Goal: Information Seeking & Learning: Learn about a topic

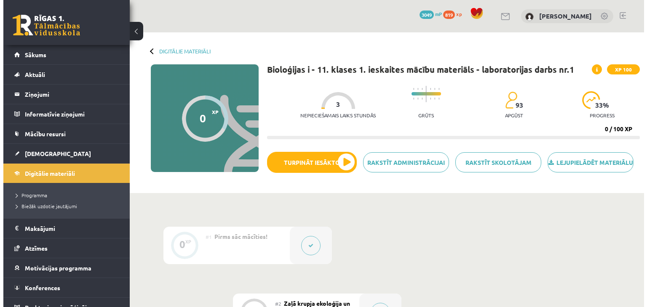
scroll to position [211, 0]
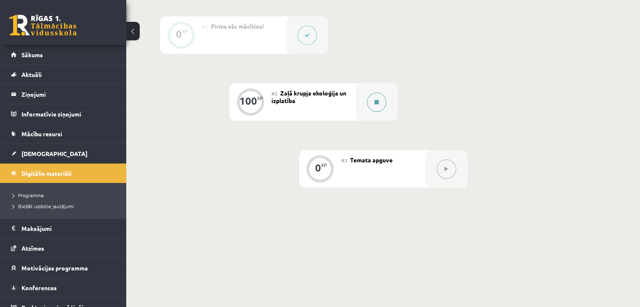
click at [374, 112] on button at bounding box center [376, 102] width 19 height 19
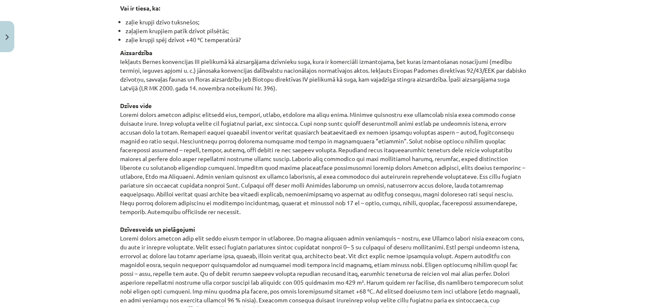
scroll to position [505, 0]
click at [371, 158] on p "Aizsardzība Iekļauts Bernes konvencijas III pielikumā kā aizsargājama dzīvnieku…" at bounding box center [323, 287] width 407 height 477
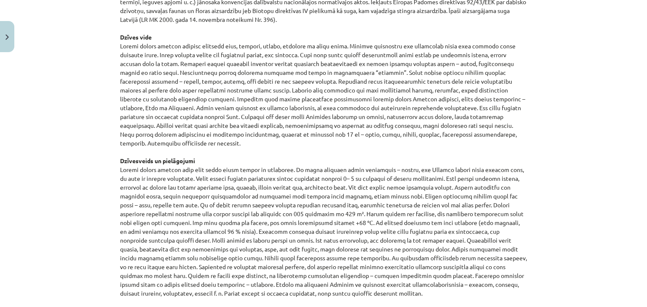
scroll to position [589, 0]
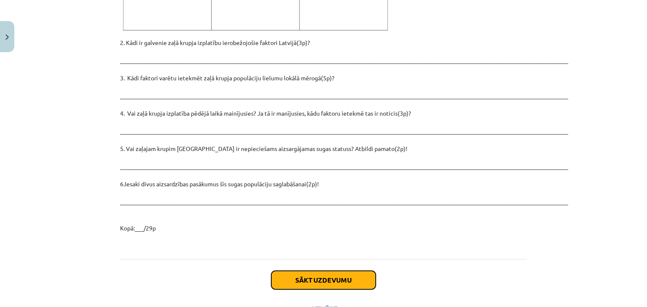
click at [302, 271] on button "Sākt uzdevumu" at bounding box center [323, 280] width 104 height 19
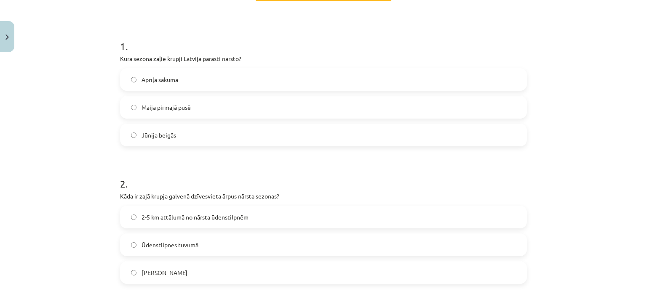
scroll to position [147, 0]
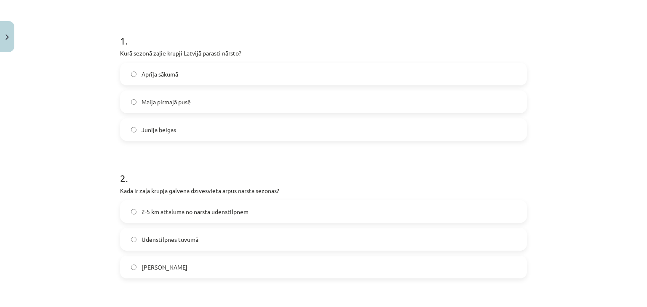
click at [141, 216] on span "2-5 km attālumā no nārsta ūdenstilpnēm" at bounding box center [194, 212] width 107 height 9
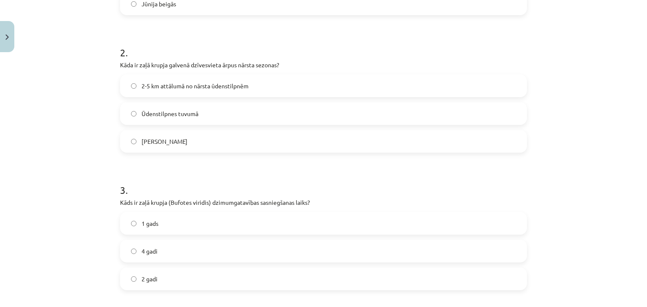
scroll to position [274, 0]
drag, startPoint x: 159, startPoint y: 201, endPoint x: 251, endPoint y: 201, distance: 92.6
click at [251, 201] on p "Kāds ir zaļā krupja (Bufotes viridis) dzimumgatavības sasniegšanas laiks?" at bounding box center [323, 202] width 407 height 9
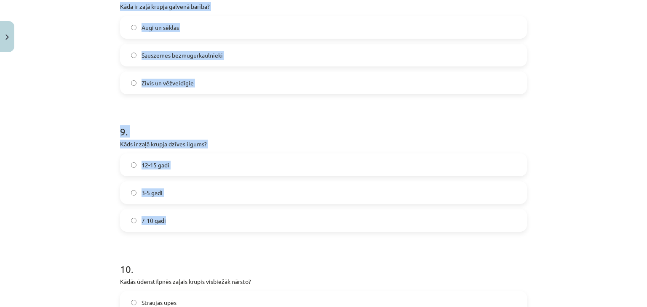
scroll to position [1317, 0]
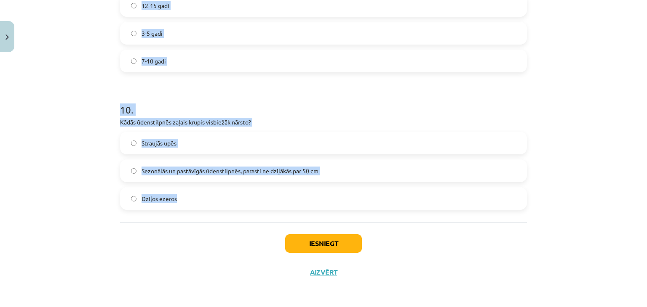
drag, startPoint x: 107, startPoint y: 159, endPoint x: 220, endPoint y: 219, distance: 128.1
click at [220, 219] on div "Mācību tēma: Bioloģijas i - 11. klases 1. ieskaites mācību materiāls - laborato…" at bounding box center [323, 153] width 647 height 307
copy form "Kāds ir zaļā krupja (Bufotes viridis) dzimumgatavības sasniegšanas laiks? 1 gad…"
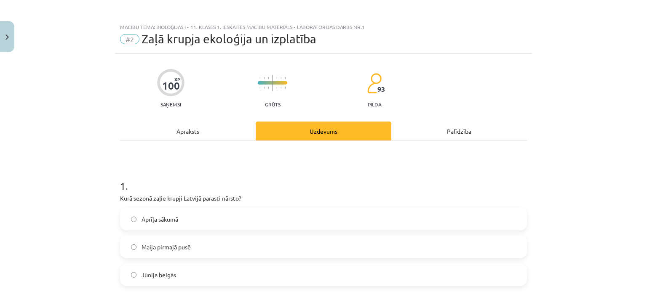
scroll to position [0, 0]
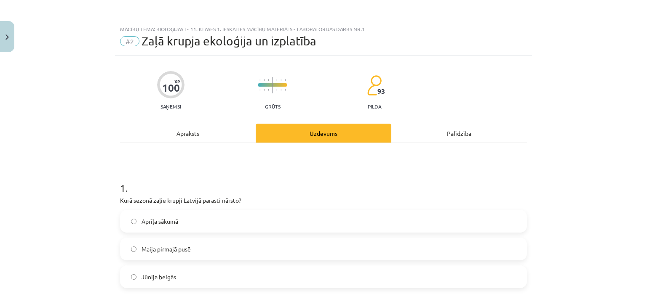
click at [72, 170] on div "Mācību tēma: Bioloģijas i - 11. klases 1. ieskaites mācību materiāls - laborato…" at bounding box center [323, 153] width 647 height 307
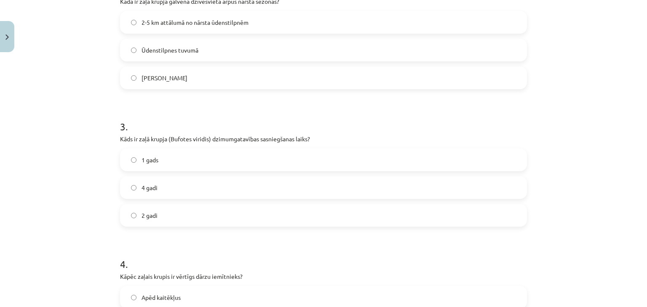
click at [163, 213] on label "2 gadi" at bounding box center [323, 215] width 405 height 21
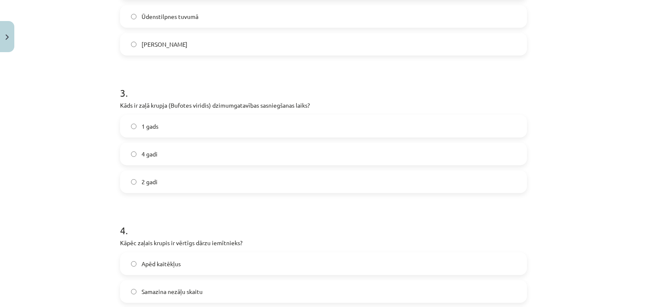
scroll to position [463, 0]
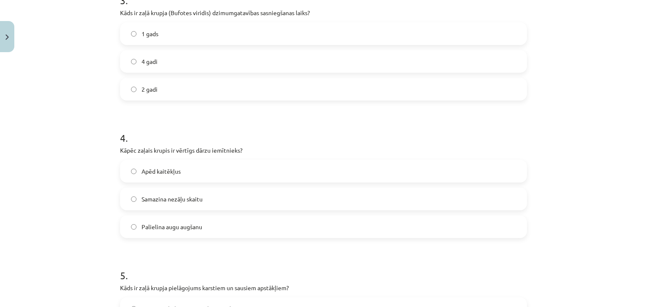
click at [155, 164] on label "Apēd kaitēkļus" at bounding box center [323, 171] width 405 height 21
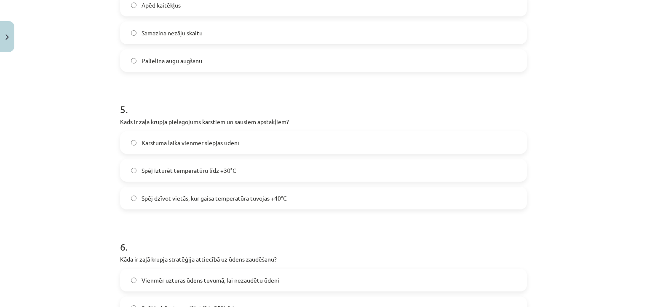
scroll to position [632, 0]
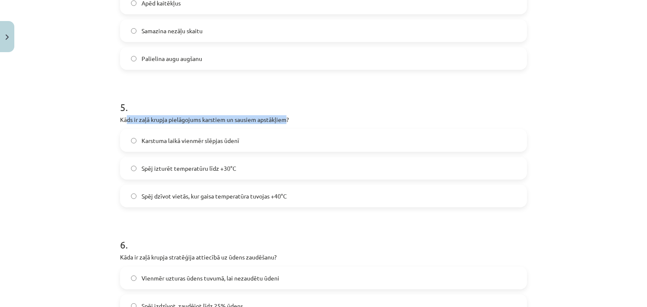
drag, startPoint x: 132, startPoint y: 121, endPoint x: 285, endPoint y: 115, distance: 152.5
click at [285, 115] on p "Kāds ir zaļā krupja pielāgojums karstiem un sausiem apstākļiem?" at bounding box center [323, 119] width 407 height 9
click at [183, 196] on span "Spēj dzīvot vietās, kur gaisa temperatūra tuvojas +40°C" at bounding box center [213, 196] width 145 height 9
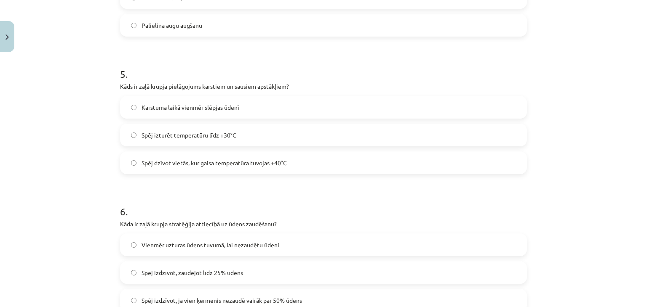
scroll to position [716, 0]
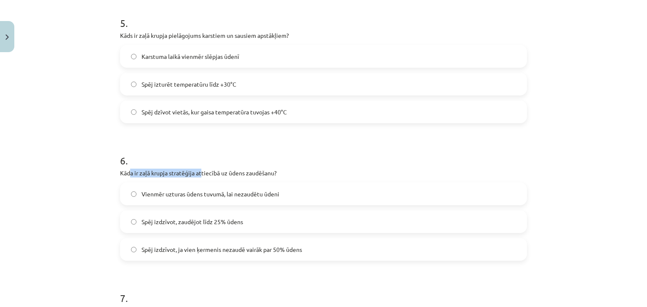
drag, startPoint x: 128, startPoint y: 173, endPoint x: 199, endPoint y: 173, distance: 70.7
click at [199, 173] on p "Kāda ir zaļā krupja stratēģija attiecībā uz ūdens zaudēšanu?" at bounding box center [323, 173] width 407 height 9
click at [170, 228] on label "Spēj izdzīvot, zaudējot līdz 25% ūdens" at bounding box center [323, 221] width 405 height 21
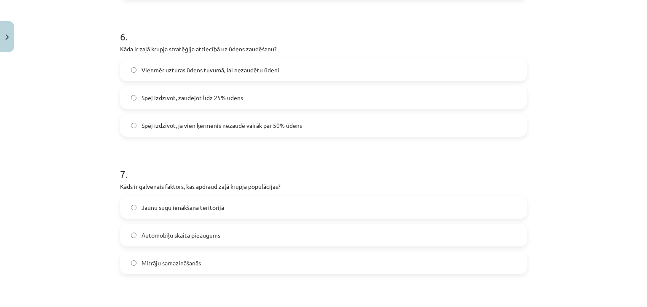
scroll to position [842, 0]
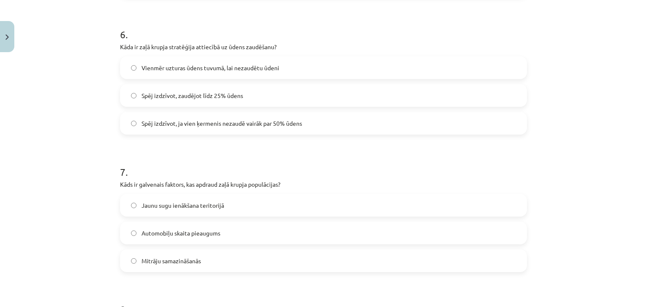
click at [157, 234] on span "Automobiļu skaita pieaugums" at bounding box center [180, 233] width 79 height 9
click at [153, 259] on span "Mitrāju samazināšanās" at bounding box center [170, 261] width 59 height 9
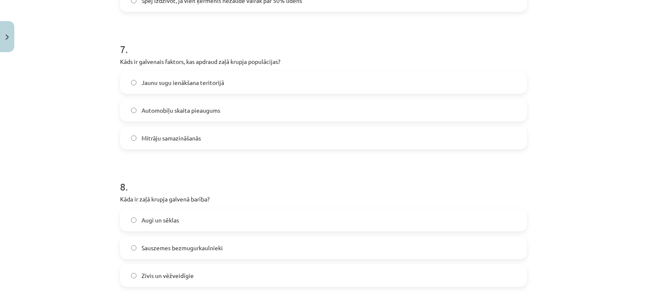
scroll to position [968, 0]
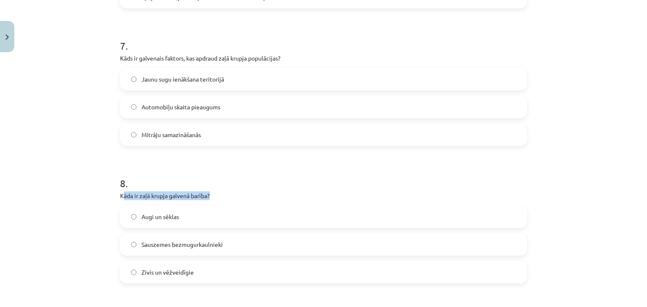
drag, startPoint x: 120, startPoint y: 189, endPoint x: 212, endPoint y: 189, distance: 92.6
click at [212, 189] on div "8 . Kāda ir zaļā krupja galvenā barība? Augi un sēklas Sauszemes bezmugurkaulni…" at bounding box center [323, 223] width 407 height 121
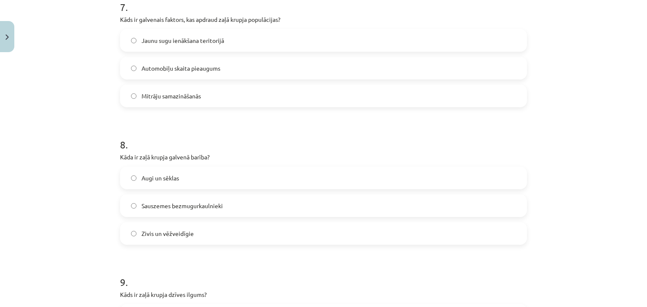
scroll to position [1011, 0]
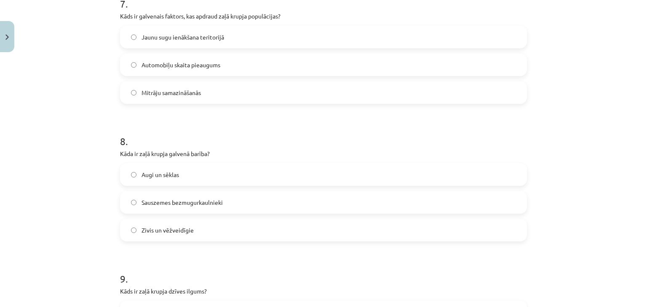
click at [184, 204] on span "Sauszemes bezmugurkaulnieki" at bounding box center [181, 202] width 81 height 9
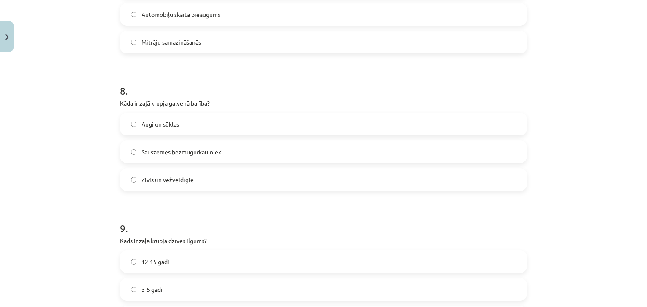
scroll to position [1095, 0]
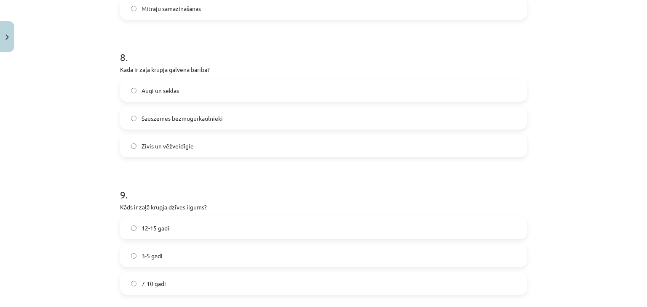
click at [147, 224] on span "12-15 gadi" at bounding box center [155, 228] width 28 height 9
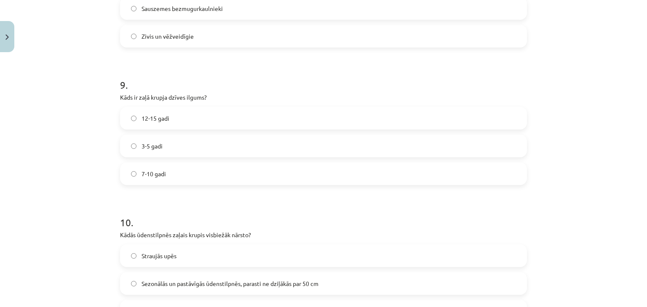
scroll to position [1263, 0]
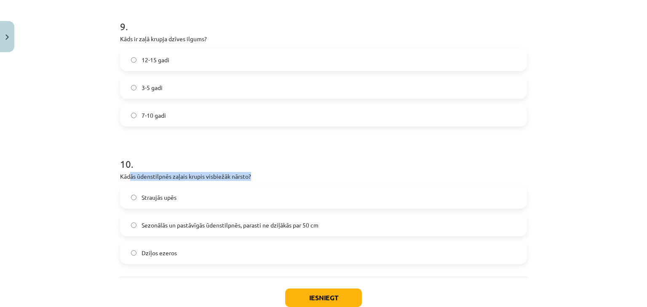
drag, startPoint x: 127, startPoint y: 174, endPoint x: 249, endPoint y: 173, distance: 122.5
click at [249, 173] on p "Kādās ūdenstilpnēs zaļais krupis visbiežāk nārsto?" at bounding box center [323, 176] width 407 height 9
click at [191, 229] on span "Sezonālās un pastāvīgās ūdenstilpnēs, parasti ne dziļākās par 50 cm" at bounding box center [229, 225] width 177 height 9
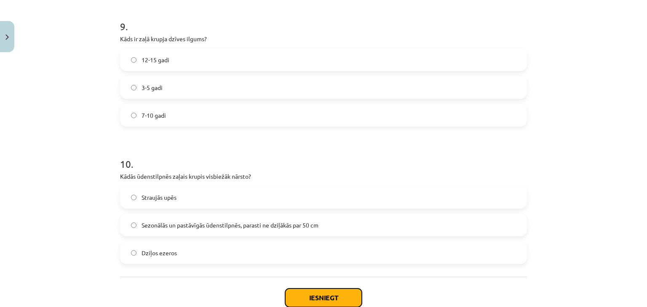
click at [321, 293] on button "Iesniegt" at bounding box center [323, 298] width 77 height 19
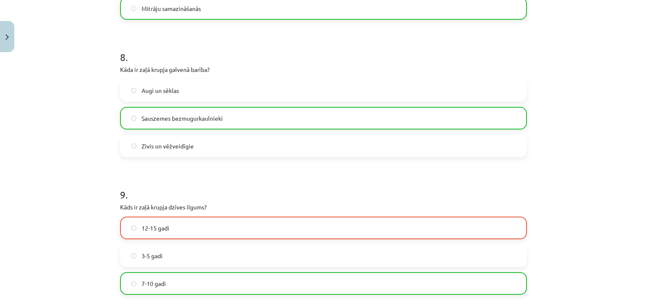
scroll to position [1305, 0]
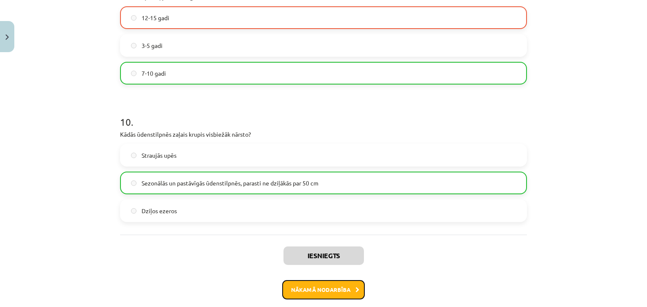
click at [317, 288] on button "Nākamā nodarbība" at bounding box center [323, 289] width 83 height 19
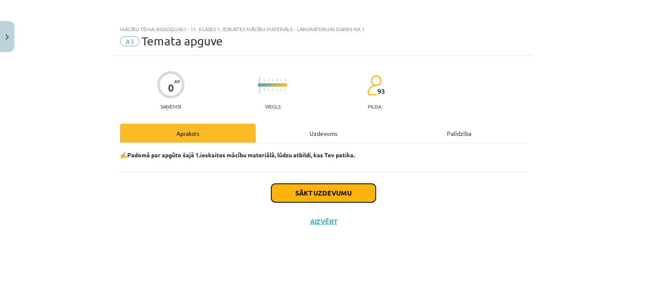
click at [315, 193] on button "Sākt uzdevumu" at bounding box center [323, 193] width 104 height 19
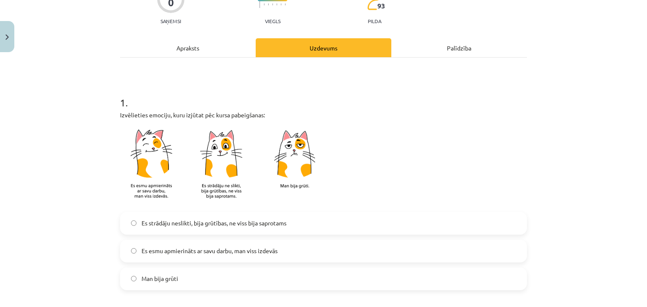
scroll to position [126, 0]
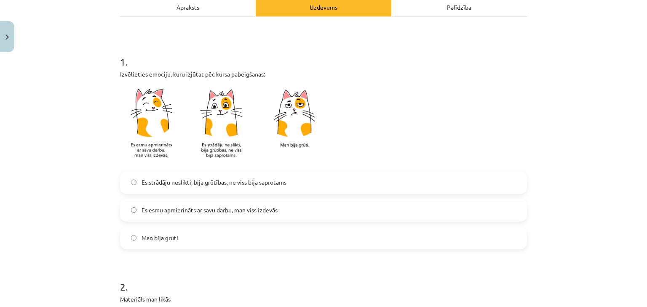
click at [172, 215] on label "Es esmu apmierināts ar savu darbu, man viss izdevās" at bounding box center [323, 210] width 405 height 21
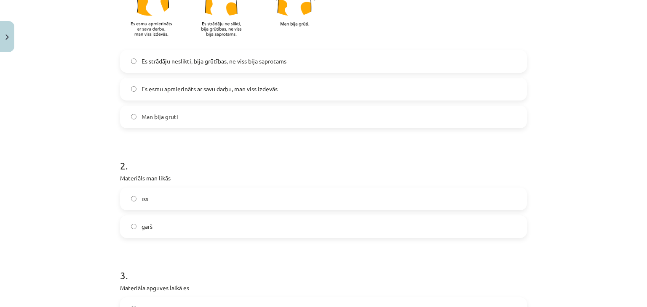
scroll to position [253, 0]
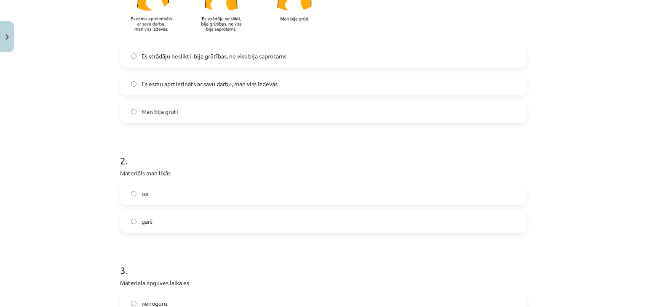
drag, startPoint x: 154, startPoint y: 224, endPoint x: 155, endPoint y: 215, distance: 9.8
click at [155, 215] on label "garš" at bounding box center [323, 221] width 405 height 21
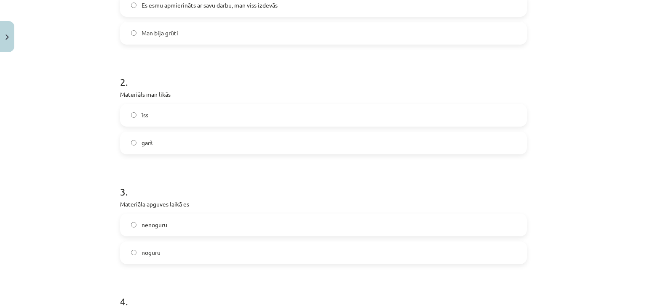
scroll to position [337, 0]
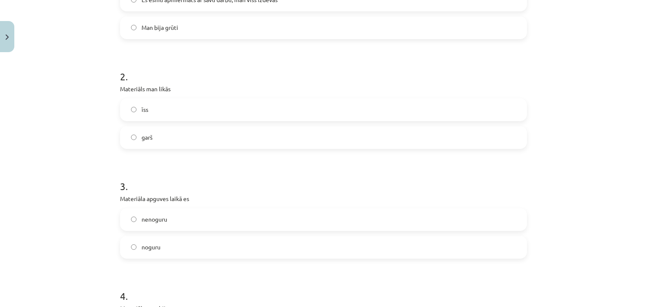
click at [143, 226] on label "nenoguru" at bounding box center [323, 219] width 405 height 21
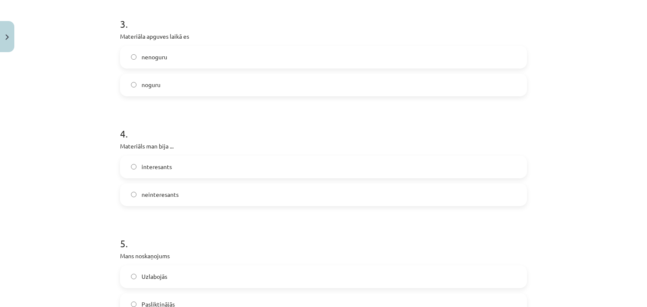
scroll to position [505, 0]
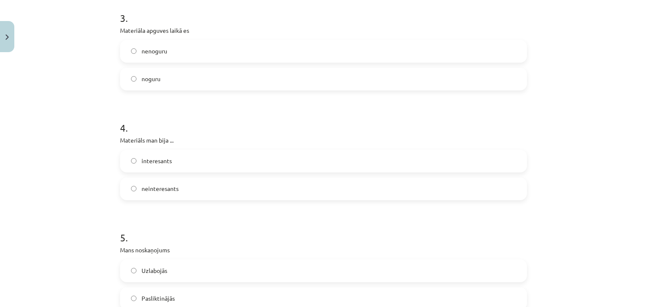
click at [153, 161] on span "interesants" at bounding box center [156, 161] width 30 height 9
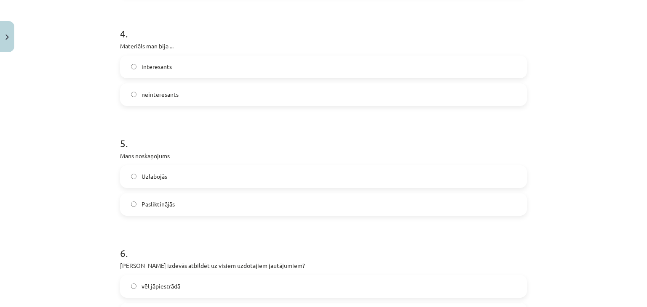
scroll to position [632, 0]
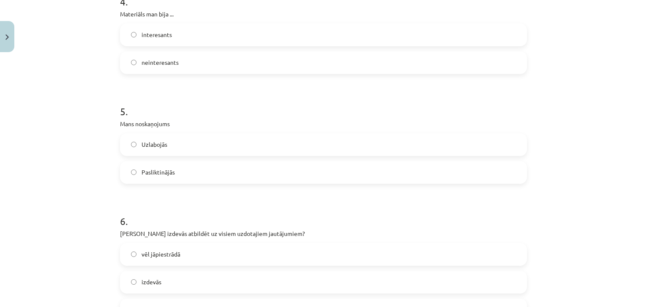
click at [155, 144] on span "Uzlabojās" at bounding box center [154, 144] width 26 height 9
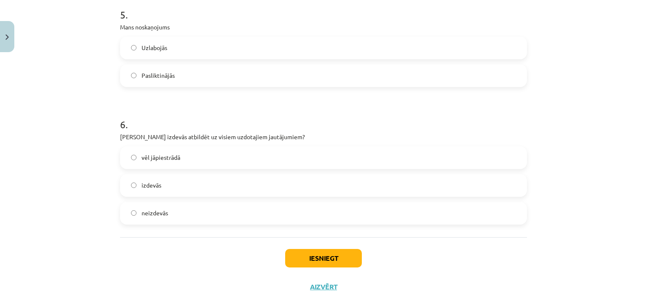
scroll to position [743, 0]
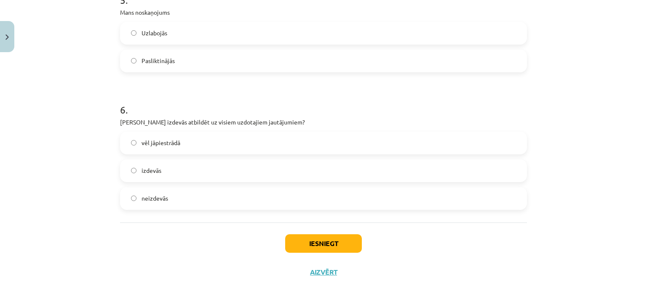
click at [155, 147] on span "vēl jāpiestrādā" at bounding box center [160, 143] width 39 height 9
click at [285, 238] on button "Iesniegt" at bounding box center [323, 244] width 77 height 19
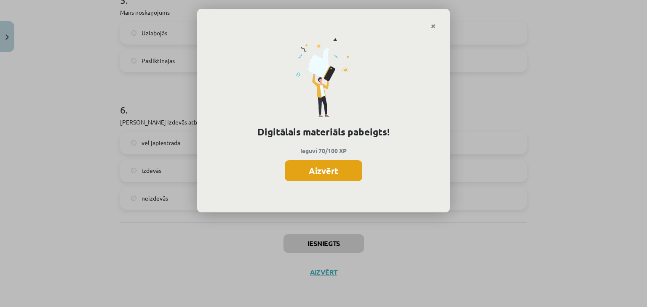
click at [290, 172] on button "Aizvērt" at bounding box center [323, 170] width 77 height 21
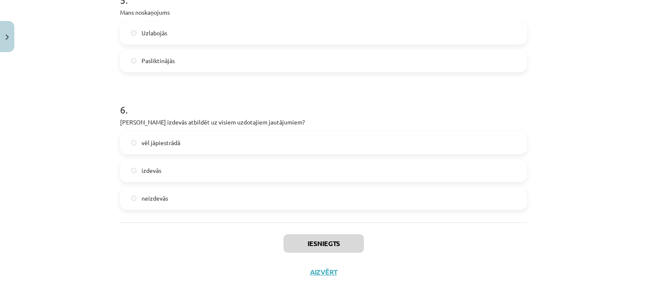
click at [320, 266] on div "Iesniegts Aizvērt" at bounding box center [323, 252] width 407 height 59
click at [318, 269] on button "Aizvērt" at bounding box center [320, 272] width 32 height 8
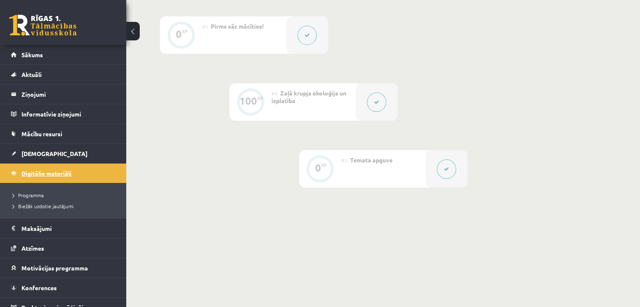
click at [58, 170] on span "Digitālie materiāli" at bounding box center [46, 174] width 50 height 8
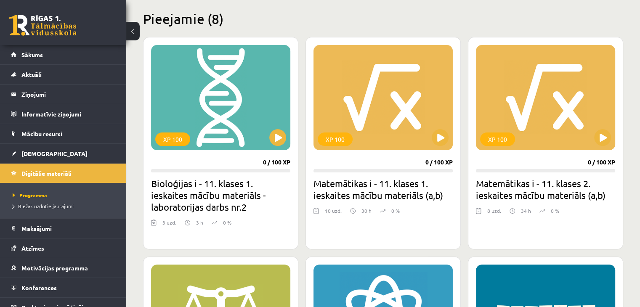
scroll to position [211, 0]
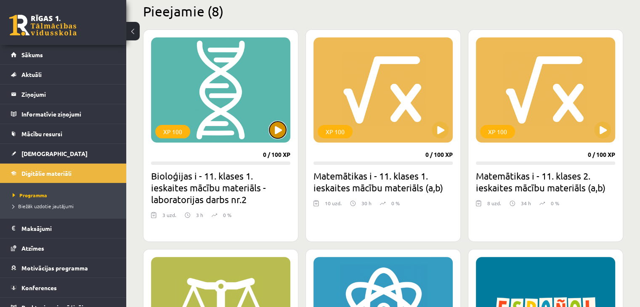
click at [285, 125] on button at bounding box center [277, 130] width 17 height 17
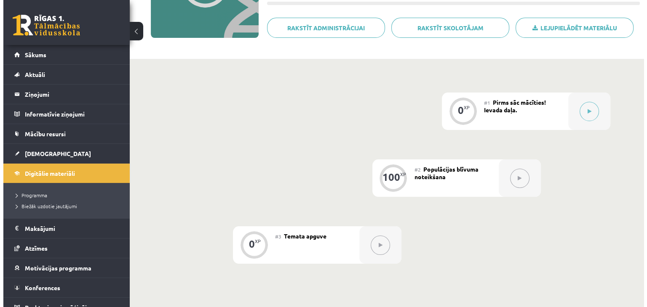
scroll to position [168, 0]
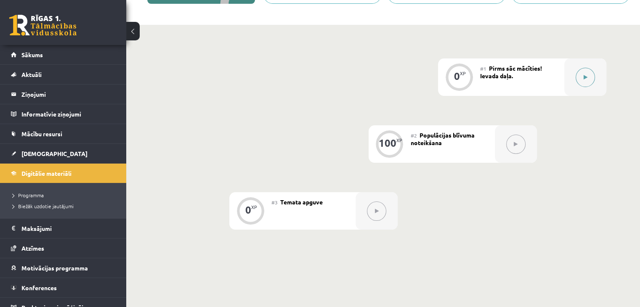
click at [567, 87] on div at bounding box center [586, 77] width 42 height 37
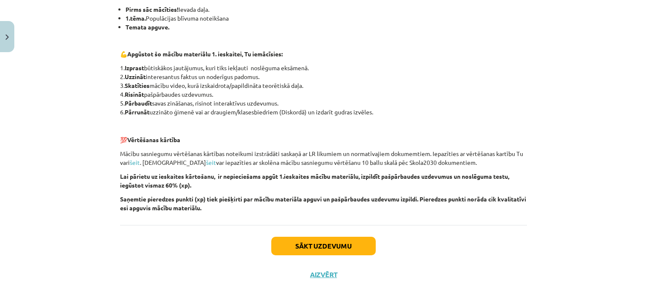
scroll to position [180, 0]
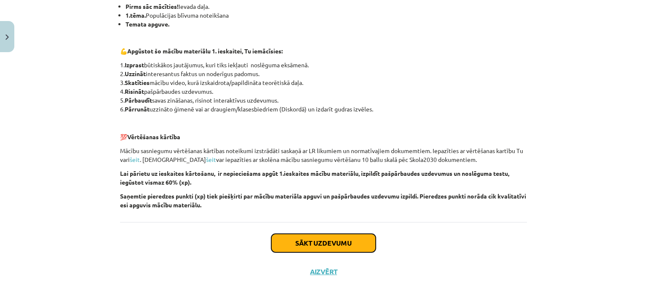
click at [302, 243] on button "Sākt uzdevumu" at bounding box center [323, 243] width 104 height 19
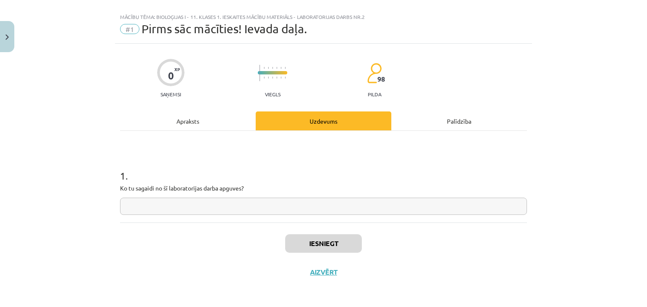
click at [245, 211] on input "text" at bounding box center [323, 206] width 407 height 17
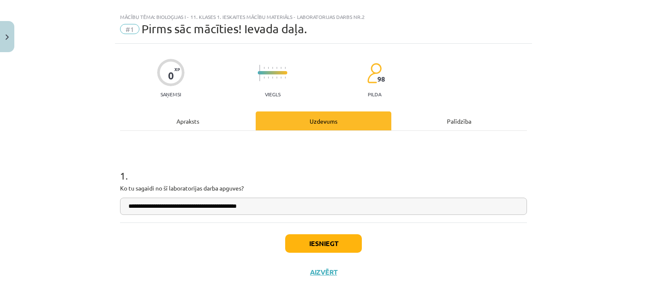
type input "**********"
click at [304, 247] on button "Iesniegt" at bounding box center [323, 244] width 77 height 19
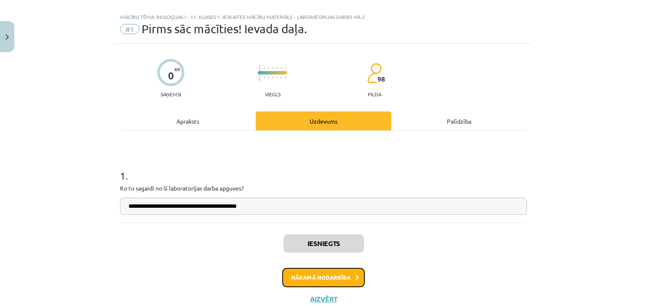
click at [325, 272] on button "Nākamā nodarbība" at bounding box center [323, 277] width 83 height 19
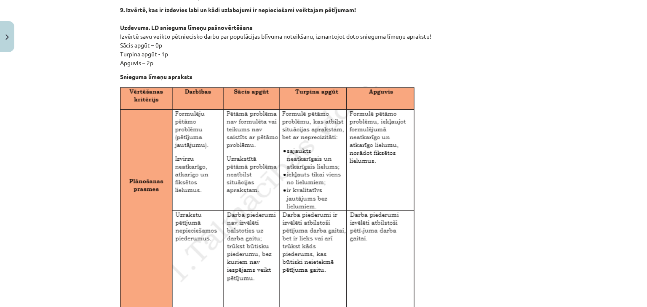
scroll to position [0, 0]
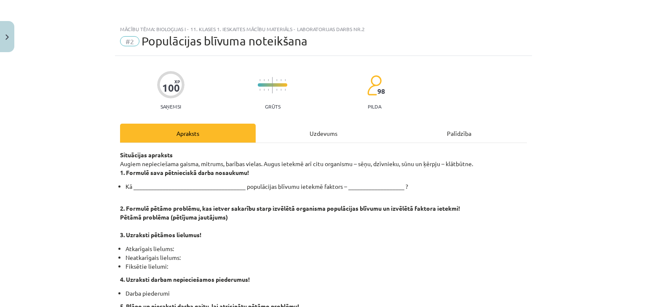
drag, startPoint x: 315, startPoint y: 79, endPoint x: 315, endPoint y: -5, distance: 84.6
drag, startPoint x: 139, startPoint y: 163, endPoint x: 192, endPoint y: 164, distance: 53.1
click at [189, 164] on p "Situācijas apraksts Augiem nepieciešama gaisma, mitrums, barības vielas. Augus …" at bounding box center [323, 164] width 407 height 27
click at [192, 164] on p "Situācijas apraksts Augiem nepieciešama gaisma, mitrums, barības vielas. Augus …" at bounding box center [323, 164] width 407 height 27
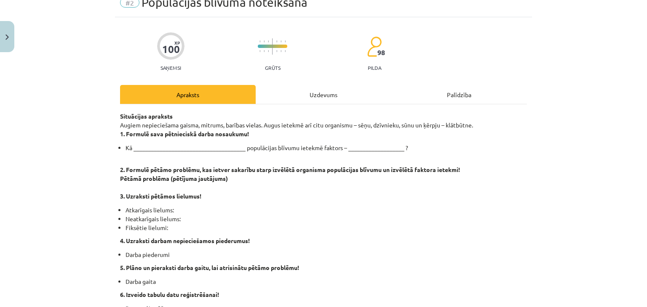
scroll to position [42, 0]
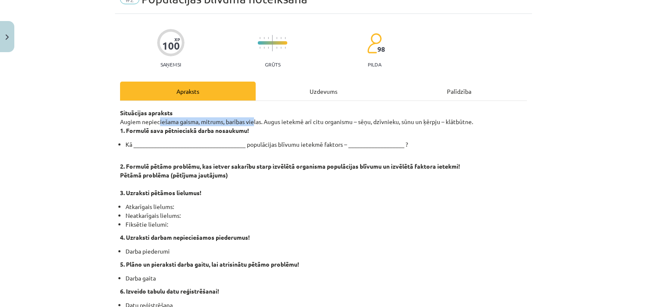
drag, startPoint x: 161, startPoint y: 123, endPoint x: 248, endPoint y: 122, distance: 86.3
click at [248, 122] on p "Situācijas apraksts Augiem nepieciešama gaisma, mitrums, barības vielas. Augus …" at bounding box center [323, 122] width 407 height 27
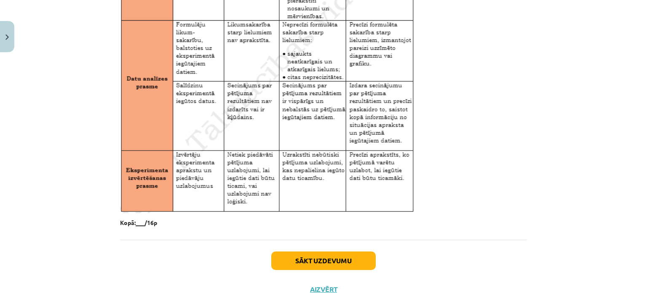
scroll to position [1396, 0]
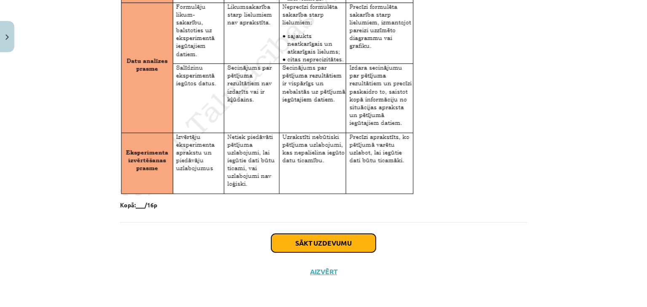
click at [316, 246] on button "Sākt uzdevumu" at bounding box center [323, 243] width 104 height 19
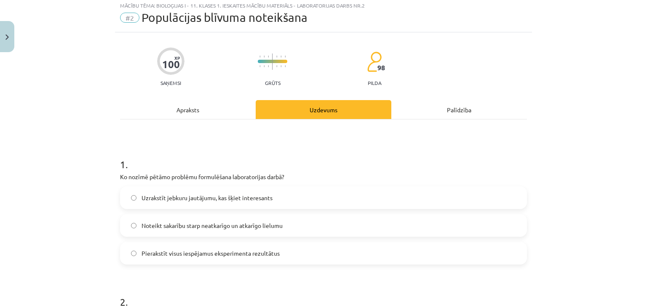
scroll to position [21, 0]
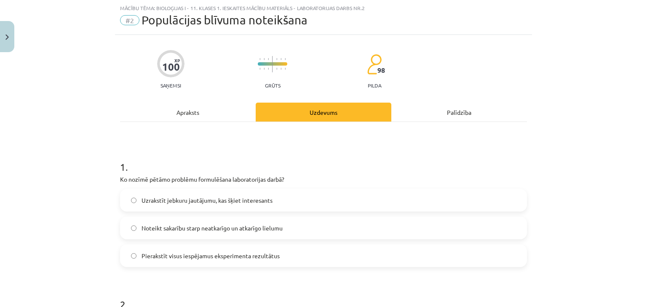
click at [236, 206] on label "Uzrakstīt jebkuru jautājumu, kas šķiet interesants" at bounding box center [323, 200] width 405 height 21
drag, startPoint x: 148, startPoint y: 180, endPoint x: 272, endPoint y: 168, distance: 124.3
click at [272, 168] on div "1 . Ko nozīmē pētāmo problēmu formulēšana laboratorijas darbā? Uzrakstīt jebkur…" at bounding box center [323, 207] width 407 height 121
click at [270, 176] on p "Ko nozīmē pētāmo problēmu formulēšana laboratorijas darbā?" at bounding box center [323, 179] width 407 height 9
drag, startPoint x: 260, startPoint y: 177, endPoint x: 233, endPoint y: 179, distance: 27.0
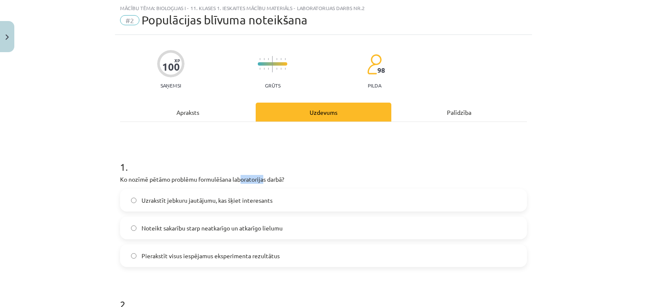
click at [234, 179] on p "Ko nozīmē pētāmo problēmu formulēšana laboratorijas darbā?" at bounding box center [323, 179] width 407 height 9
click at [232, 179] on p "Ko nozīmē pētāmo problēmu formulēšana laboratorijas darbā?" at bounding box center [323, 179] width 407 height 9
drag, startPoint x: 232, startPoint y: 179, endPoint x: 182, endPoint y: 179, distance: 50.1
click at [183, 179] on p "Ko nozīmē pētāmo problēmu formulēšana laboratorijas darbā?" at bounding box center [323, 179] width 407 height 9
click at [182, 179] on p "Ko nozīmē pētāmo problēmu formulēšana laboratorijas darbā?" at bounding box center [323, 179] width 407 height 9
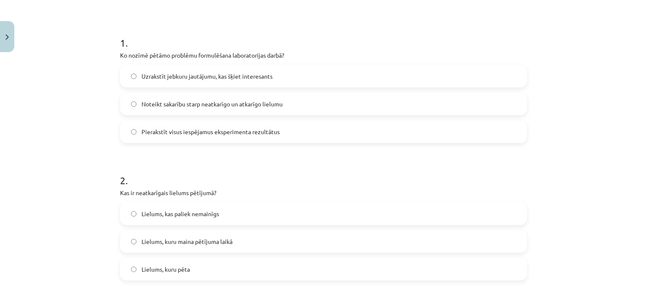
scroll to position [147, 0]
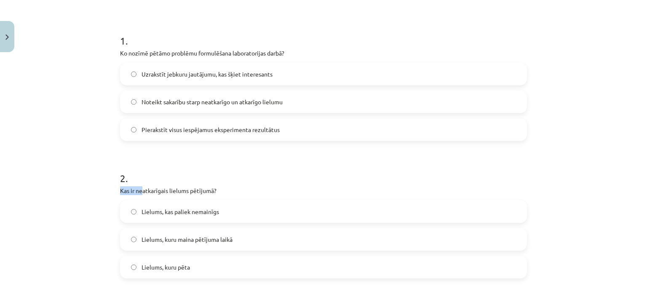
drag, startPoint x: 139, startPoint y: 191, endPoint x: 197, endPoint y: 183, distance: 59.1
click at [197, 183] on div "2 . Kas ir neatkarīgais lielums pētījumā? Lielums, kas paliek nemainīgs Lielums…" at bounding box center [323, 218] width 407 height 121
click at [197, 183] on h1 "2 ." at bounding box center [323, 171] width 407 height 26
click at [195, 187] on p "Kas ir neatkarīgais lielums pētījumā?" at bounding box center [323, 191] width 407 height 9
click at [186, 214] on span "Lielums, kas paliek nemainīgs" at bounding box center [179, 212] width 77 height 9
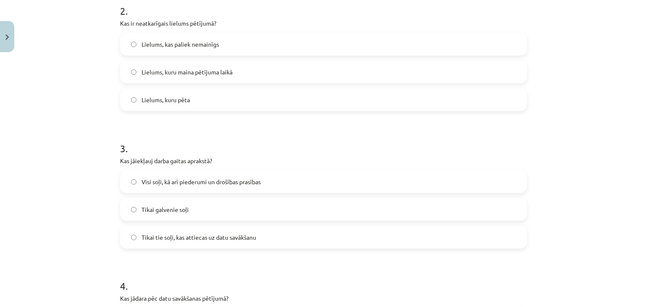
scroll to position [316, 0]
drag, startPoint x: 124, startPoint y: 162, endPoint x: 192, endPoint y: 160, distance: 68.3
click at [192, 160] on p "Kas jāiekļauj darba gaitas aprakstā?" at bounding box center [323, 160] width 407 height 9
click at [141, 178] on span "Visi soļi, kā arī piederumi un drošības prasības" at bounding box center [200, 181] width 119 height 9
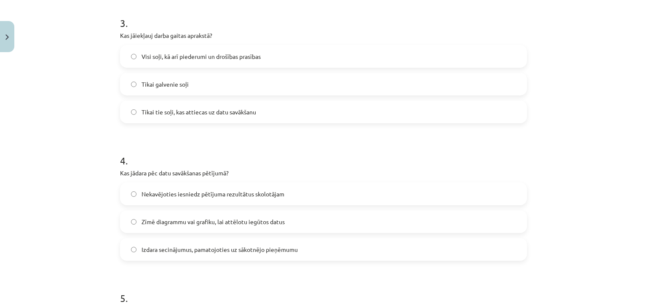
scroll to position [442, 0]
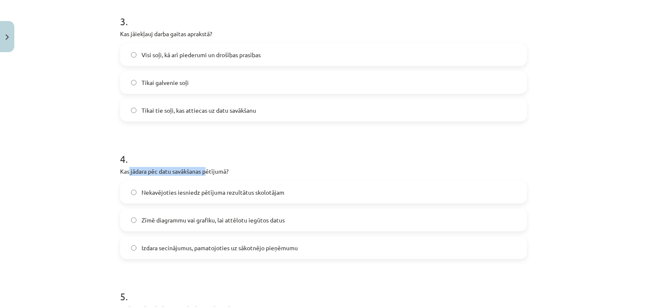
drag, startPoint x: 133, startPoint y: 174, endPoint x: 205, endPoint y: 167, distance: 71.5
click at [205, 167] on p "Kas jādara pēc datu savākšanas pētījumā?" at bounding box center [323, 171] width 407 height 9
drag, startPoint x: 149, startPoint y: 170, endPoint x: 221, endPoint y: 169, distance: 72.4
click at [221, 169] on p "Kas jādara pēc datu savākšanas pētījumā?" at bounding box center [323, 171] width 407 height 9
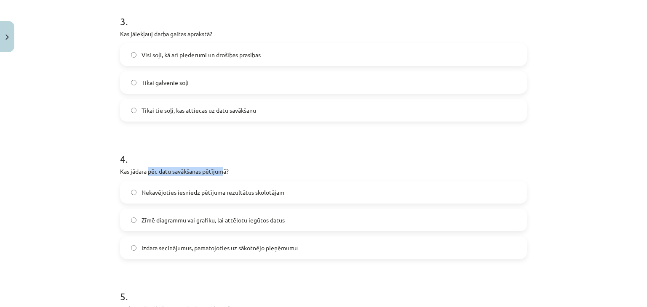
click at [221, 169] on p "Kas jādara pēc datu savākšanas pētījumā?" at bounding box center [323, 171] width 407 height 9
click at [180, 248] on span "Izdara secinājumus, pamatojoties uz sākotnējo pieņēmumu" at bounding box center [219, 248] width 156 height 9
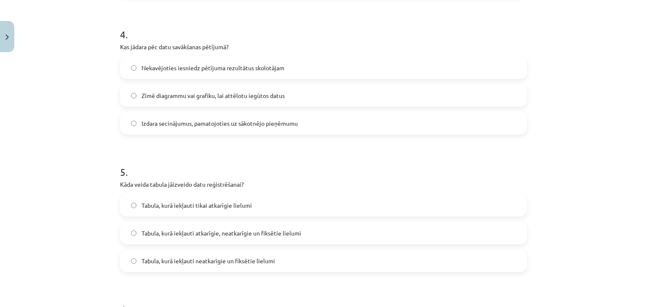
scroll to position [568, 0]
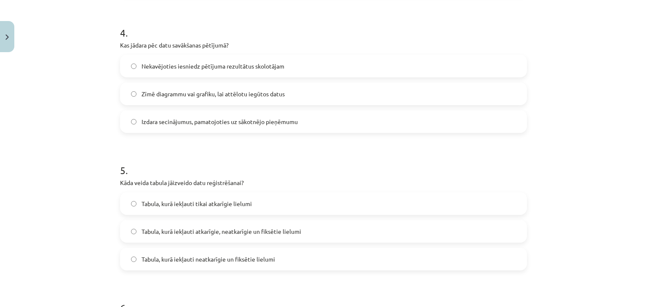
click at [122, 229] on label "Tabula, kurā iekļauti atkarīgie, neatkarīgie un fiksētie lielumi" at bounding box center [323, 231] width 405 height 21
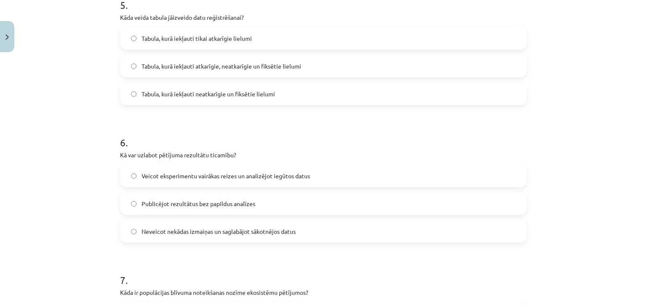
scroll to position [737, 0]
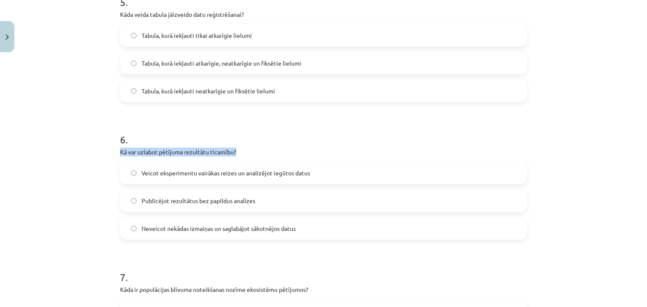
drag, startPoint x: 116, startPoint y: 153, endPoint x: 261, endPoint y: 154, distance: 144.8
click at [261, 154] on div "100 XP Saņemsi Grūts 98 pilda Apraksts Uzdevums Palīdzība 1 . Ko nozīmē pētāmo …" at bounding box center [323, 93] width 417 height 1548
click at [261, 155] on p "Kā var uzlabot pētījuma rezultātu ticamību?" at bounding box center [323, 152] width 407 height 9
click at [245, 176] on span "Veicot eksperimentu vairākas reizes un analizējot iegūtos datus" at bounding box center [225, 173] width 168 height 9
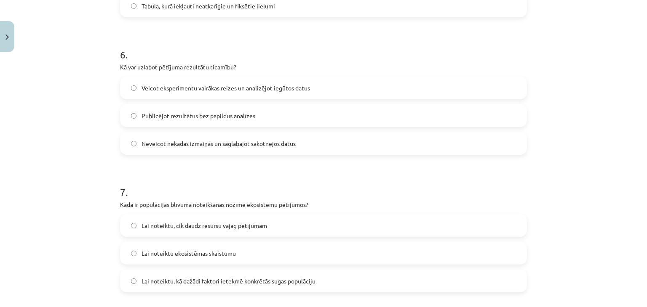
scroll to position [905, 0]
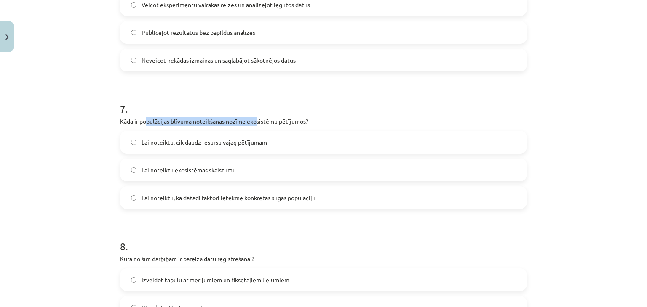
drag, startPoint x: 144, startPoint y: 120, endPoint x: 253, endPoint y: 119, distance: 109.1
click at [253, 119] on p "Kāda ir populācijas blīvuma noteikšanas nozīme ekosistēmu pētījumos?" at bounding box center [323, 121] width 407 height 9
drag, startPoint x: 229, startPoint y: 122, endPoint x: 203, endPoint y: 118, distance: 27.2
click at [204, 118] on p "Kāda ir populācijas blīvuma noteikšanas nozīme ekosistēmu pētījumos?" at bounding box center [323, 121] width 407 height 9
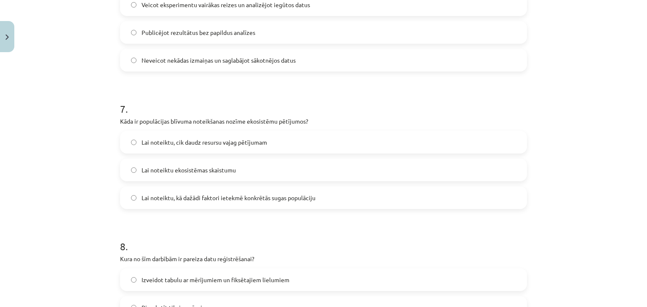
click at [202, 118] on p "Kāda ir populācijas blīvuma noteikšanas nozīme ekosistēmu pētījumos?" at bounding box center [323, 121] width 407 height 9
click at [200, 120] on p "Kāda ir populācijas blīvuma noteikšanas nozīme ekosistēmu pētījumos?" at bounding box center [323, 121] width 407 height 9
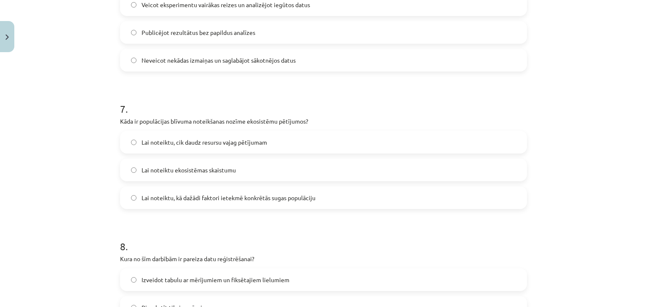
click at [182, 200] on span "Lai noteiktu, kā dažādi faktori ietekmē konkrētās sugas populāciju" at bounding box center [228, 198] width 174 height 9
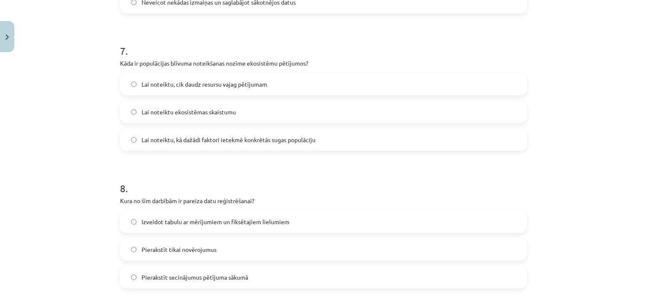
scroll to position [989, 0]
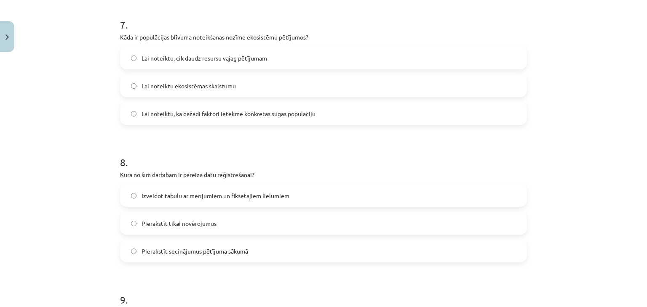
click at [131, 191] on label "Izveidot tabulu ar mērījumiem un fiksētajiem lielumiem" at bounding box center [323, 195] width 405 height 21
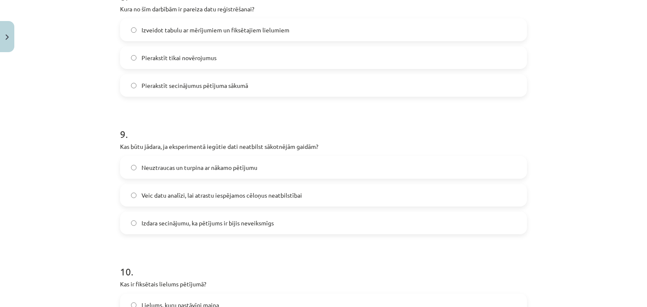
scroll to position [1158, 0]
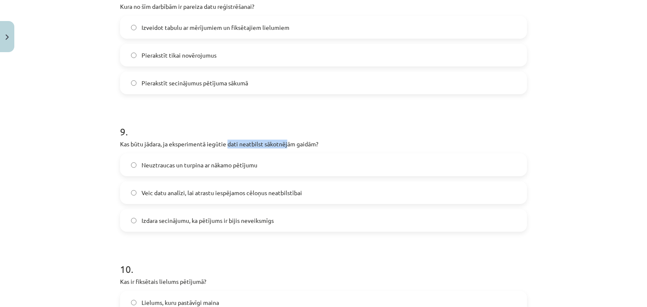
drag, startPoint x: 225, startPoint y: 143, endPoint x: 285, endPoint y: 143, distance: 60.2
click at [285, 143] on p "Kas būtu jādara, ja eksperimentā iegūtie dati neatbilst sākotnējām gaidām?" at bounding box center [323, 144] width 407 height 9
drag, startPoint x: 263, startPoint y: 142, endPoint x: 243, endPoint y: 140, distance: 20.3
click at [243, 140] on p "Kas būtu jādara, ja eksperimentā iegūtie dati neatbilst sākotnējām gaidām?" at bounding box center [323, 144] width 407 height 9
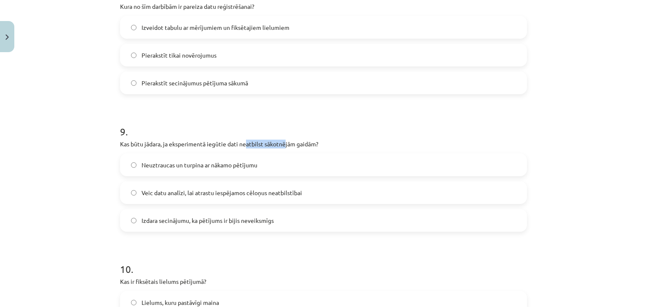
click at [243, 140] on p "Kas būtu jādara, ja eksperimentā iegūtie dati neatbilst sākotnējām gaidām?" at bounding box center [323, 144] width 407 height 9
click at [143, 189] on span "Veic datu analīzi, lai atrastu iespējamos cēloņus neatbilstībai" at bounding box center [221, 193] width 160 height 9
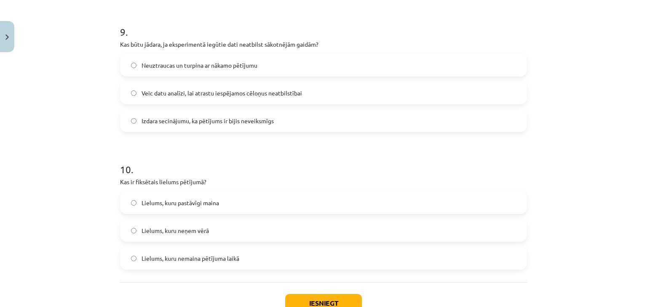
scroll to position [1284, 0]
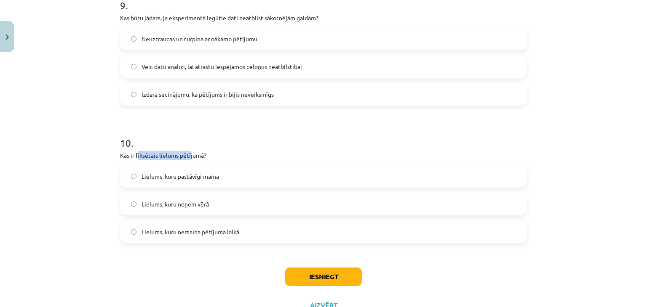
drag, startPoint x: 135, startPoint y: 154, endPoint x: 187, endPoint y: 153, distance: 52.2
click at [187, 153] on p "Kas ir fiksētais lielums pētījumā?" at bounding box center [323, 155] width 407 height 9
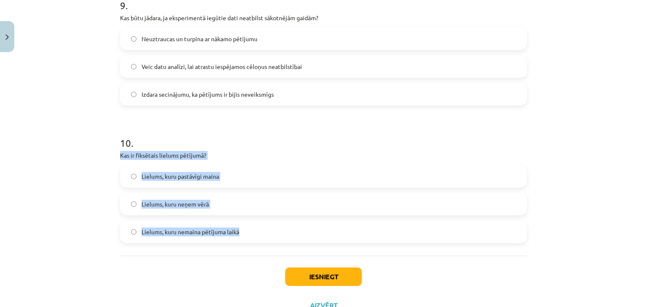
drag, startPoint x: 128, startPoint y: 160, endPoint x: 246, endPoint y: 223, distance: 133.7
copy div "Kas ir fiksētais lielums pētījumā? Lielums, kuru pastāvīgi maina Lielums, kuru …"
click at [157, 228] on span "Lielums, kuru nemaina pētījuma laikā" at bounding box center [190, 232] width 98 height 9
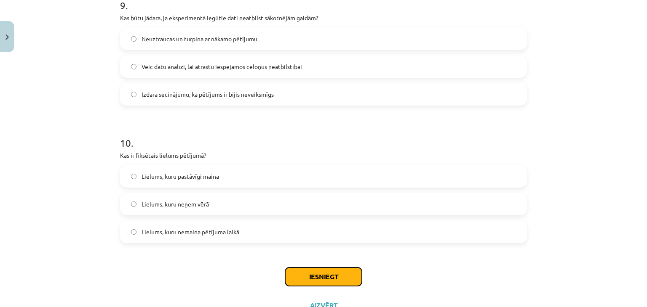
click at [313, 268] on button "Iesniegt" at bounding box center [323, 277] width 77 height 19
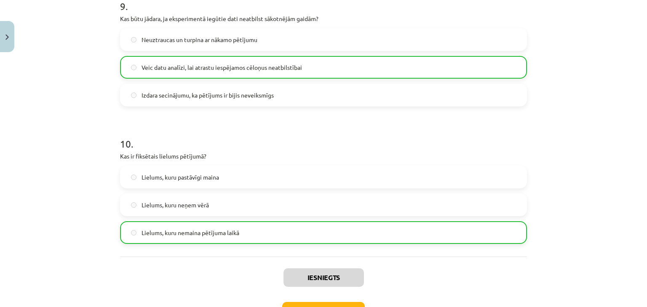
scroll to position [1344, 0]
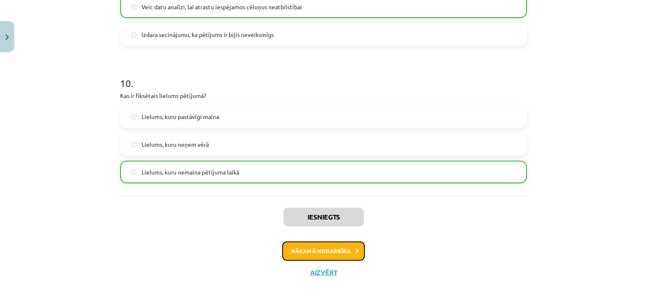
click at [323, 245] on button "Nākamā nodarbība" at bounding box center [323, 251] width 83 height 19
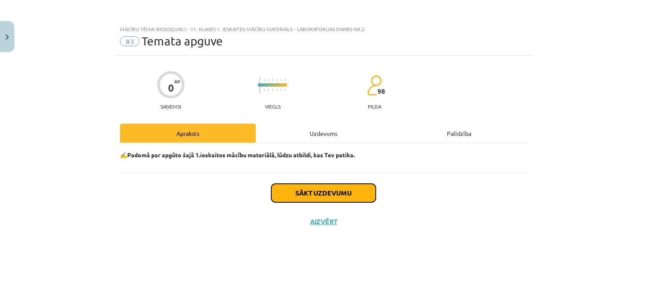
click at [295, 190] on button "Sākt uzdevumu" at bounding box center [323, 193] width 104 height 19
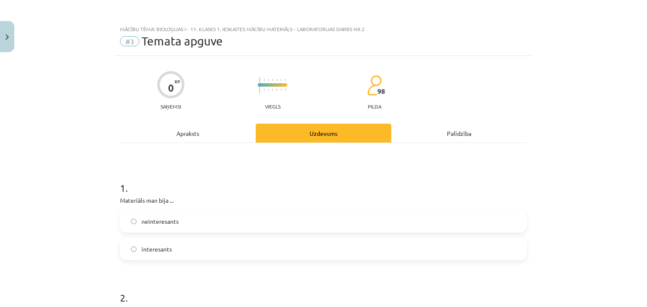
click at [163, 244] on label "interesants" at bounding box center [323, 249] width 405 height 21
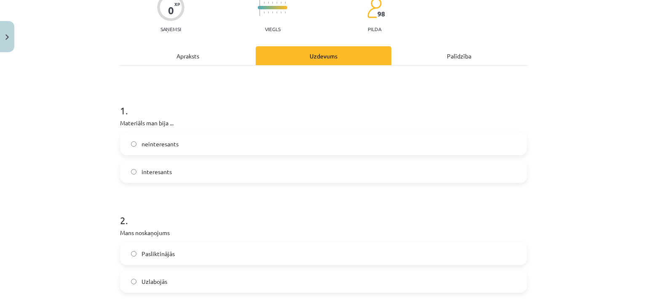
scroll to position [168, 0]
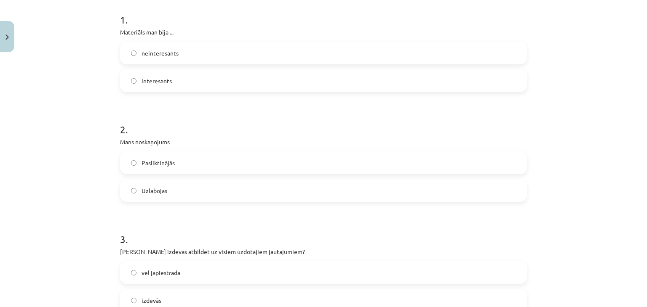
click at [182, 187] on label "Uzlabojās" at bounding box center [323, 190] width 405 height 21
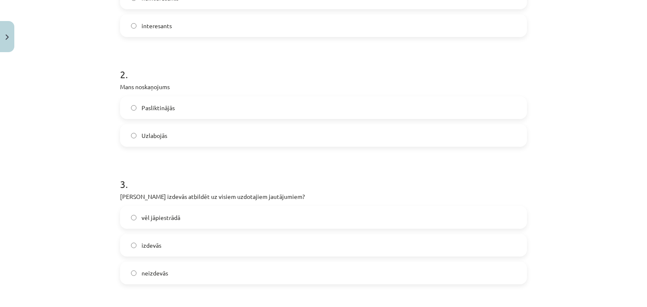
scroll to position [337, 0]
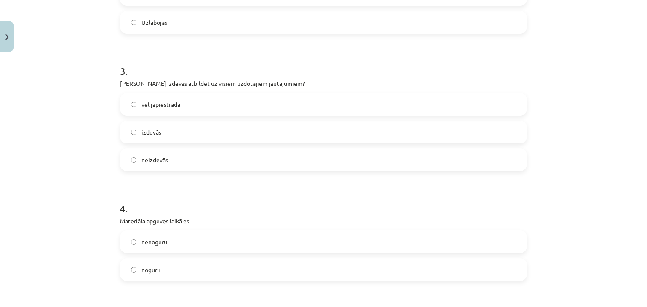
click at [155, 132] on span "izdevās" at bounding box center [151, 132] width 20 height 9
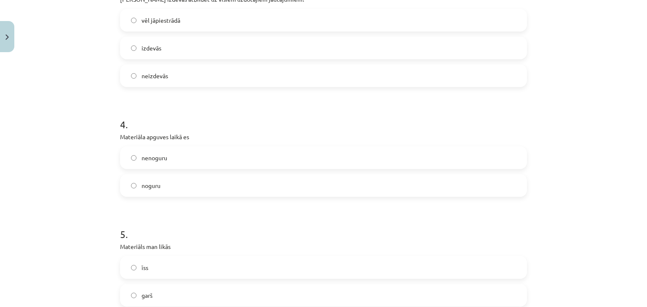
click at [152, 168] on div "nenoguru" at bounding box center [323, 158] width 407 height 23
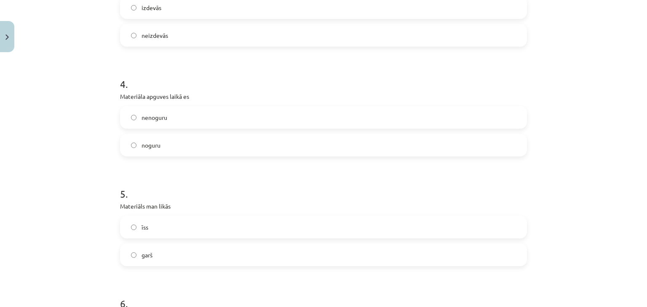
scroll to position [463, 0]
drag, startPoint x: 147, startPoint y: 113, endPoint x: 148, endPoint y: 173, distance: 59.4
click at [147, 114] on span "nenoguru" at bounding box center [154, 116] width 26 height 9
click at [156, 221] on label "īss" at bounding box center [323, 225] width 405 height 21
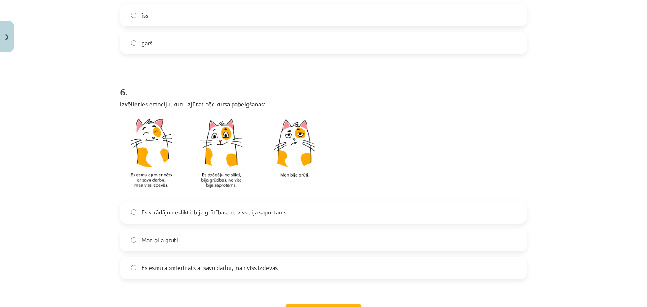
click at [148, 264] on span "Es esmu apmierināts ar savu darbu, man viss izdevās" at bounding box center [209, 268] width 136 height 9
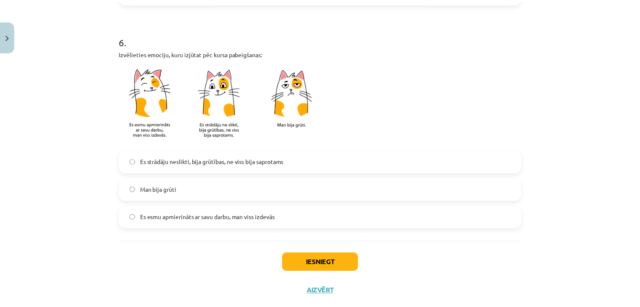
scroll to position [743, 0]
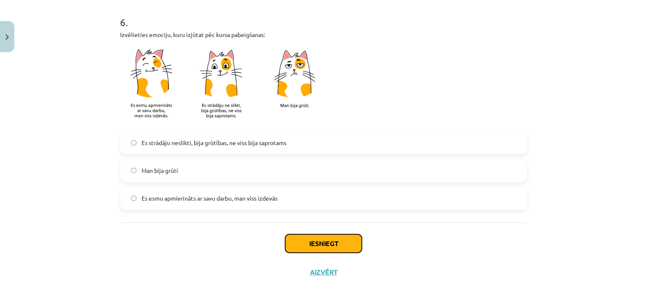
click at [326, 241] on button "Iesniegt" at bounding box center [323, 244] width 77 height 19
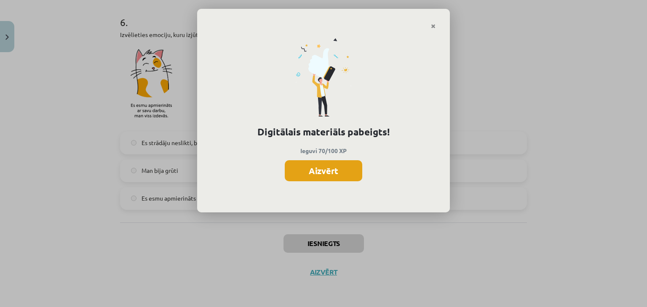
click at [317, 173] on button "Aizvērt" at bounding box center [323, 170] width 77 height 21
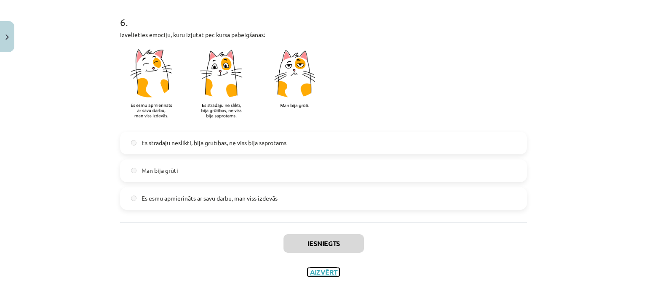
click at [322, 269] on button "Aizvērt" at bounding box center [323, 272] width 32 height 8
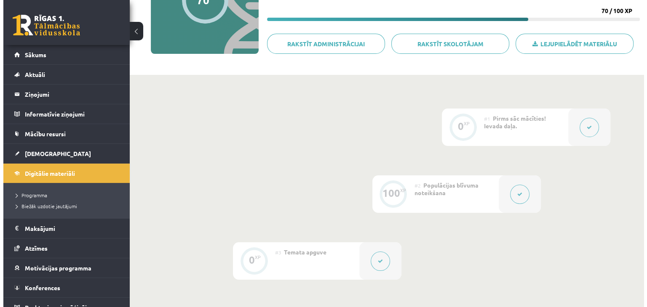
scroll to position [0, 0]
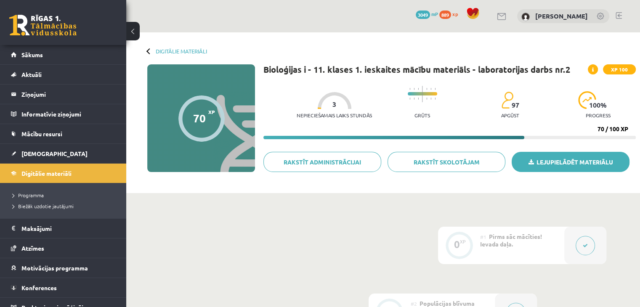
click at [557, 159] on link "Lejupielādēt materiālu" at bounding box center [571, 162] width 118 height 20
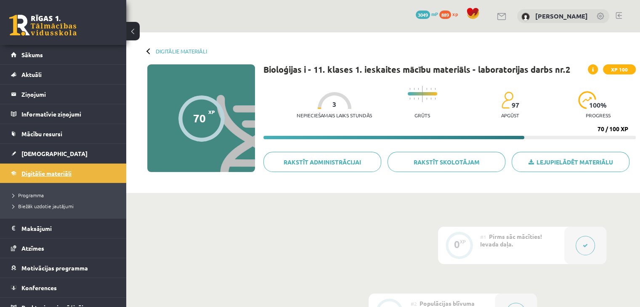
click at [90, 173] on link "Digitālie materiāli" at bounding box center [63, 173] width 105 height 19
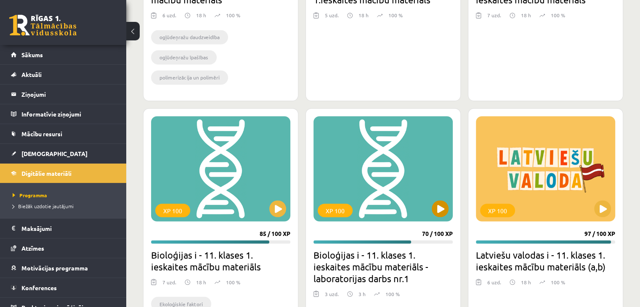
scroll to position [1432, 0]
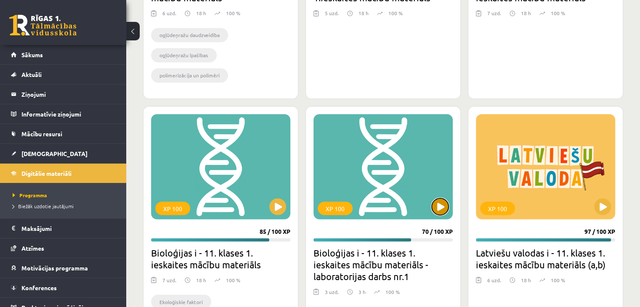
click at [440, 208] on button at bounding box center [440, 206] width 17 height 17
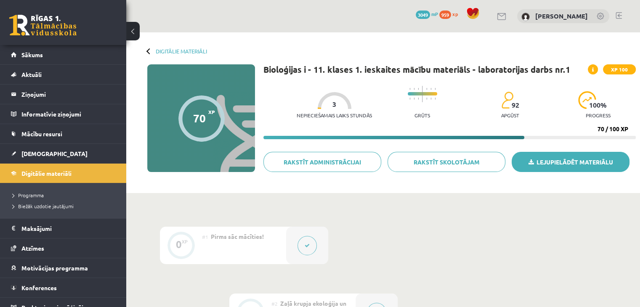
click at [547, 167] on link "Lejupielādēt materiālu" at bounding box center [571, 162] width 118 height 20
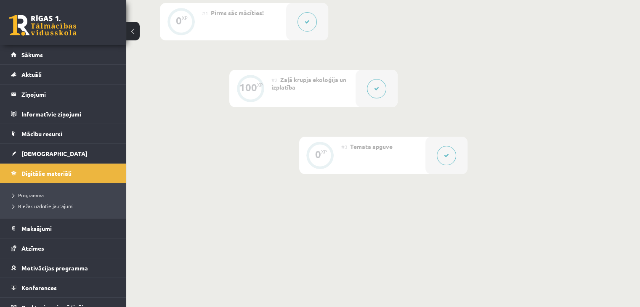
scroll to position [238, 0]
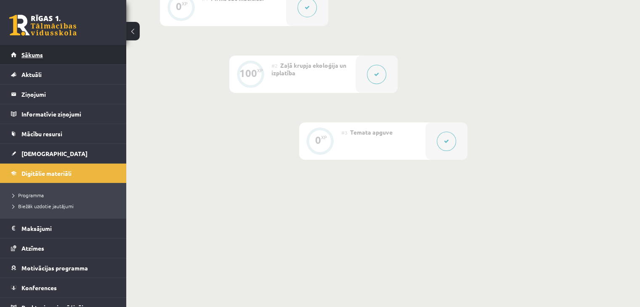
click at [35, 64] on link "Sākums" at bounding box center [63, 54] width 105 height 19
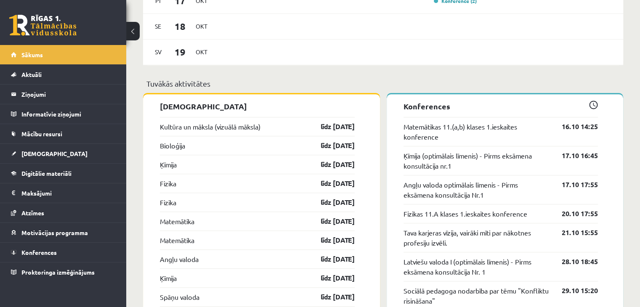
scroll to position [674, 0]
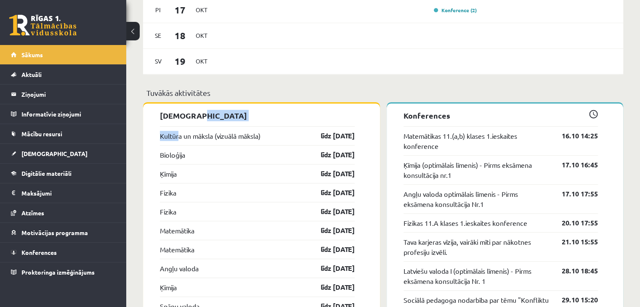
drag, startPoint x: 218, startPoint y: 122, endPoint x: 263, endPoint y: 117, distance: 44.9
click at [263, 117] on p "[DEMOGRAPHIC_DATA]" at bounding box center [257, 115] width 195 height 11
click at [40, 170] on span "Digitālie materiāli" at bounding box center [46, 174] width 50 height 8
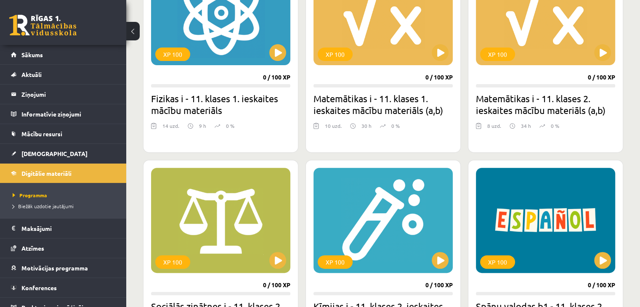
scroll to position [295, 0]
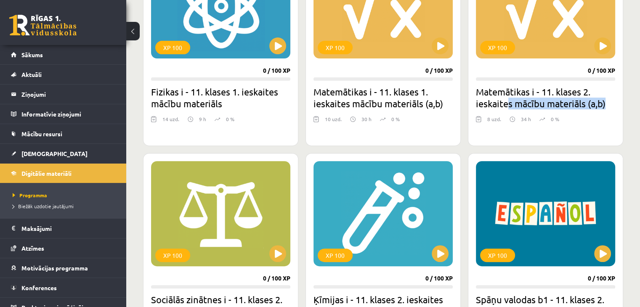
drag, startPoint x: 545, startPoint y: 109, endPoint x: 619, endPoint y: 109, distance: 74.1
click at [619, 109] on div "XP 100 0 / 100 XP Matemātikas i - 11. klases 2. ieskaites mācību materiāls (a,b…" at bounding box center [545, 45] width 155 height 201
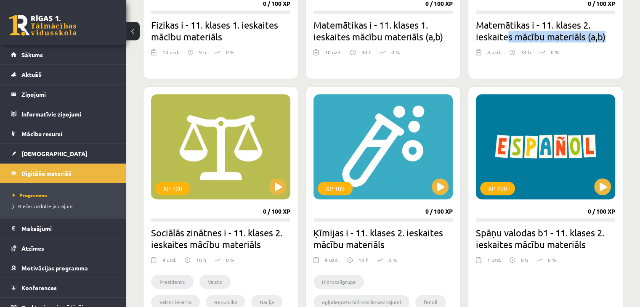
scroll to position [421, 0]
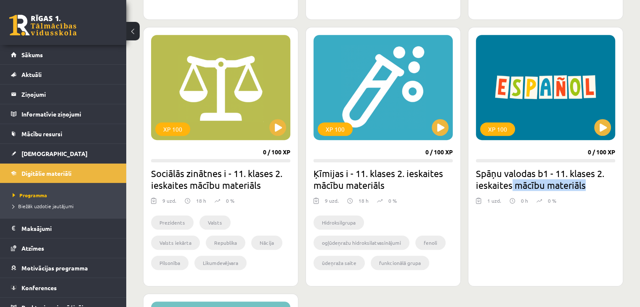
drag, startPoint x: 564, startPoint y: 181, endPoint x: 603, endPoint y: 185, distance: 39.0
click at [603, 185] on h2 "Spāņu valodas b1 - 11. klases 2. ieskaites mācību materiāls" at bounding box center [545, 180] width 139 height 24
click at [574, 181] on h2 "Spāņu valodas b1 - 11. klases 2. ieskaites mācību materiāls" at bounding box center [545, 180] width 139 height 24
drag, startPoint x: 574, startPoint y: 181, endPoint x: 518, endPoint y: 181, distance: 56.4
click at [520, 181] on h2 "Spāņu valodas b1 - 11. klases 2. ieskaites mācību materiāls" at bounding box center [545, 180] width 139 height 24
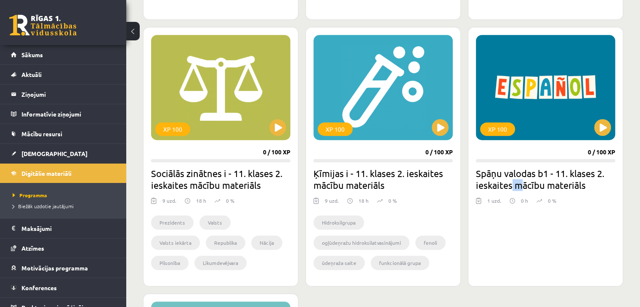
click at [515, 181] on h2 "Spāņu valodas b1 - 11. klases 2. ieskaites mācību materiāls" at bounding box center [545, 180] width 139 height 24
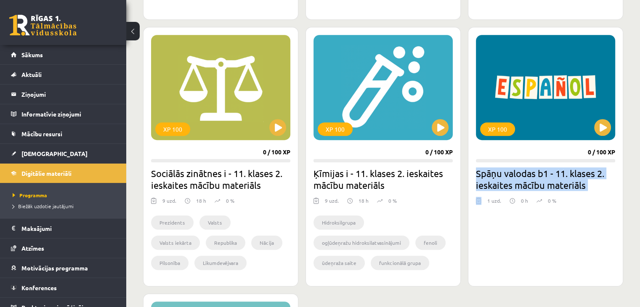
click at [515, 181] on h2 "Spāņu valodas b1 - 11. klases 2. ieskaites mācību materiāls" at bounding box center [545, 180] width 139 height 24
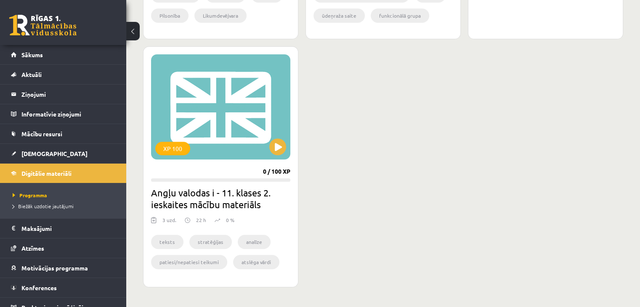
scroll to position [674, 0]
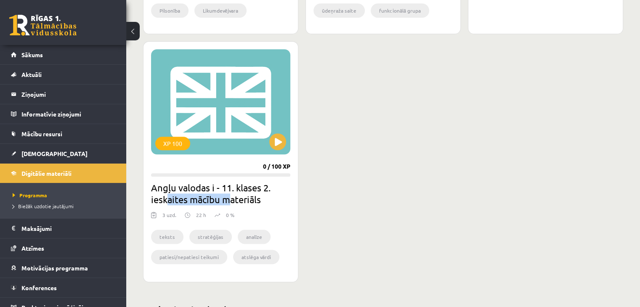
drag, startPoint x: 169, startPoint y: 196, endPoint x: 229, endPoint y: 200, distance: 60.0
click at [229, 200] on h2 "Angļu valodas i - 11. klases 2. ieskaites mācību materiāls" at bounding box center [220, 194] width 139 height 24
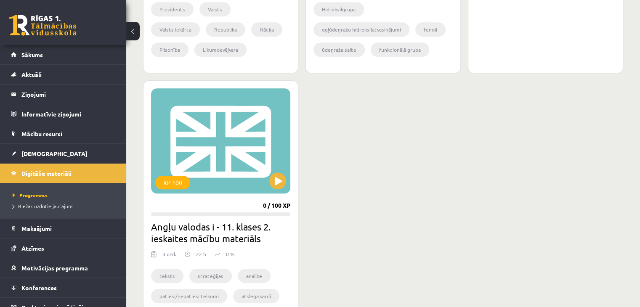
scroll to position [632, 0]
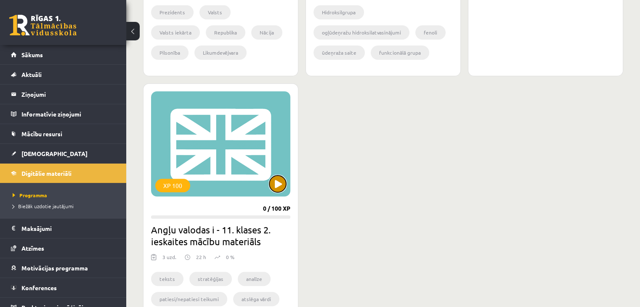
click at [276, 190] on button at bounding box center [277, 184] width 17 height 17
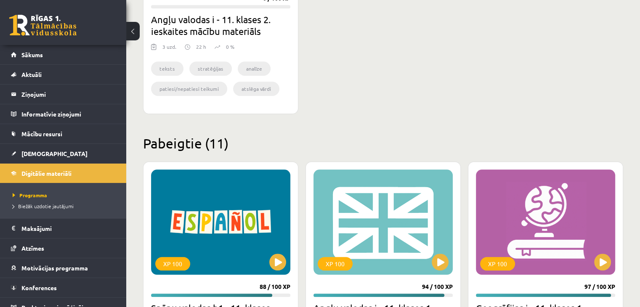
scroll to position [858, 0]
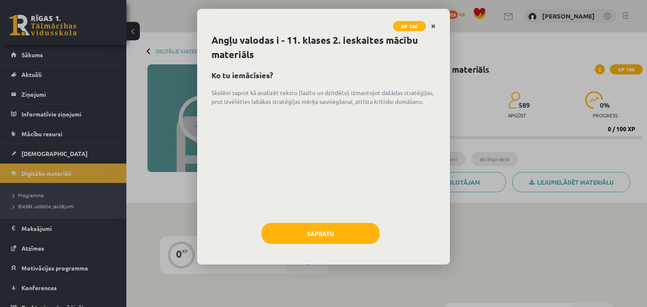
click at [433, 31] on link "Close" at bounding box center [433, 26] width 15 height 16
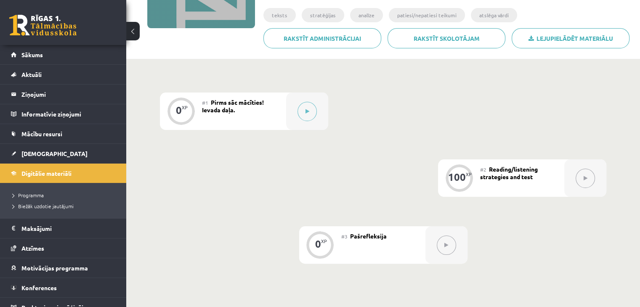
scroll to position [122, 0]
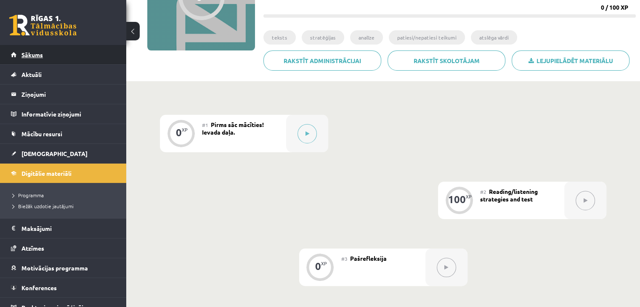
click at [83, 59] on link "Sākums" at bounding box center [63, 54] width 105 height 19
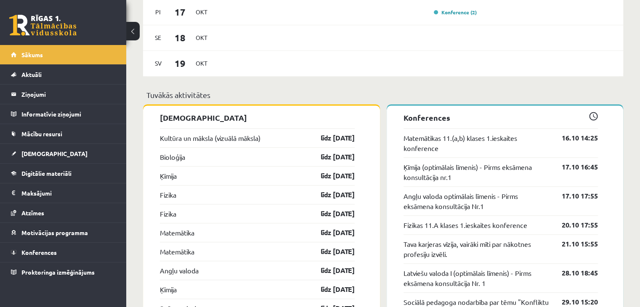
scroll to position [674, 0]
